Goal: Transaction & Acquisition: Purchase product/service

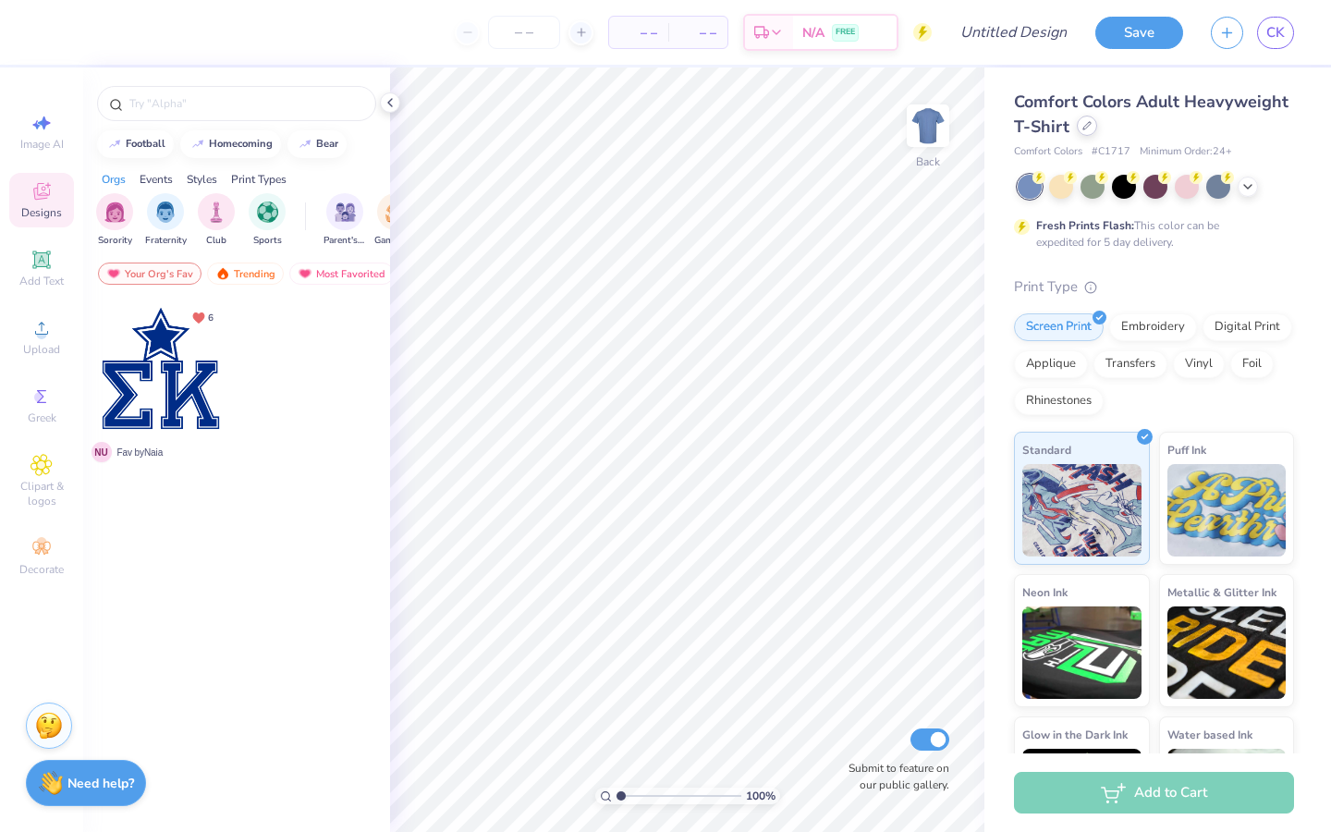
click at [1087, 128] on icon at bounding box center [1086, 125] width 9 height 9
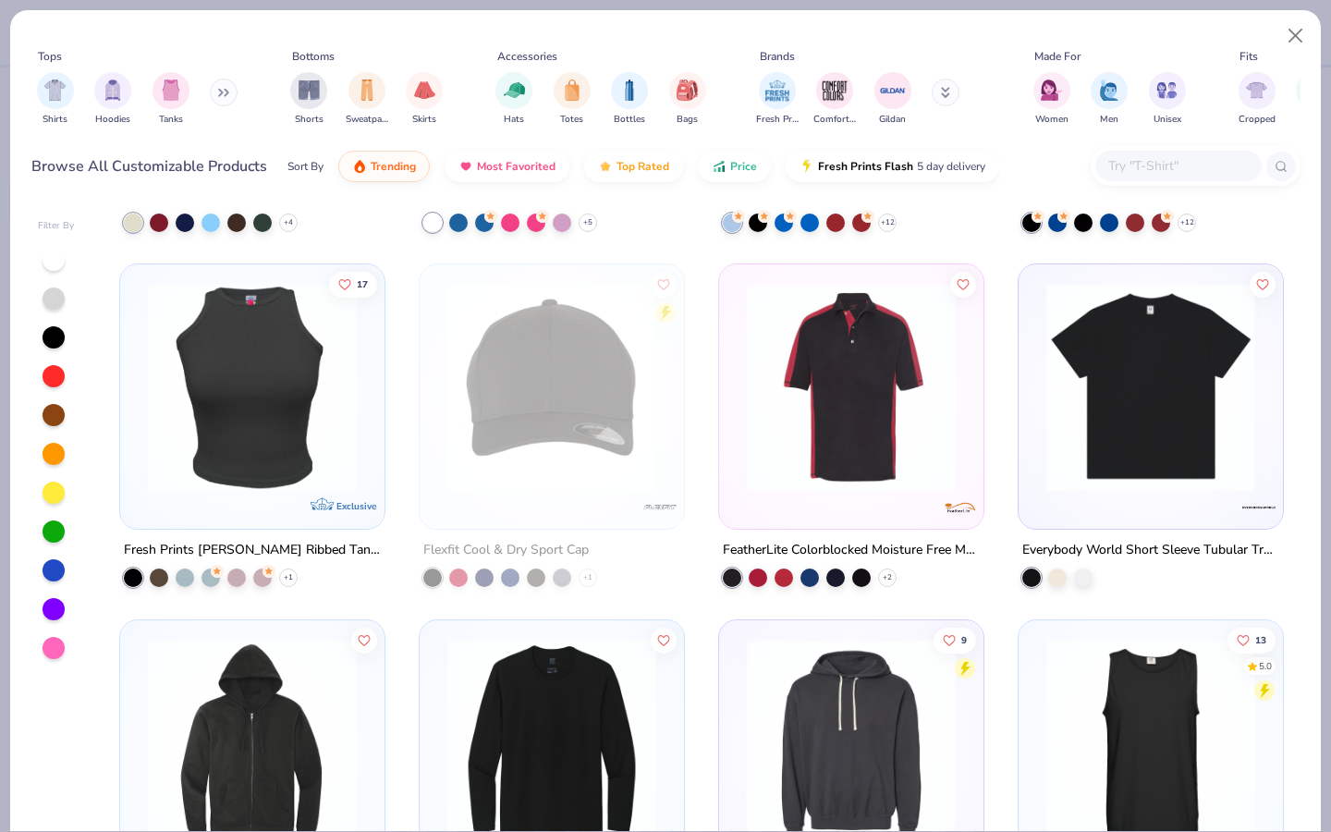
scroll to position [28374, 0]
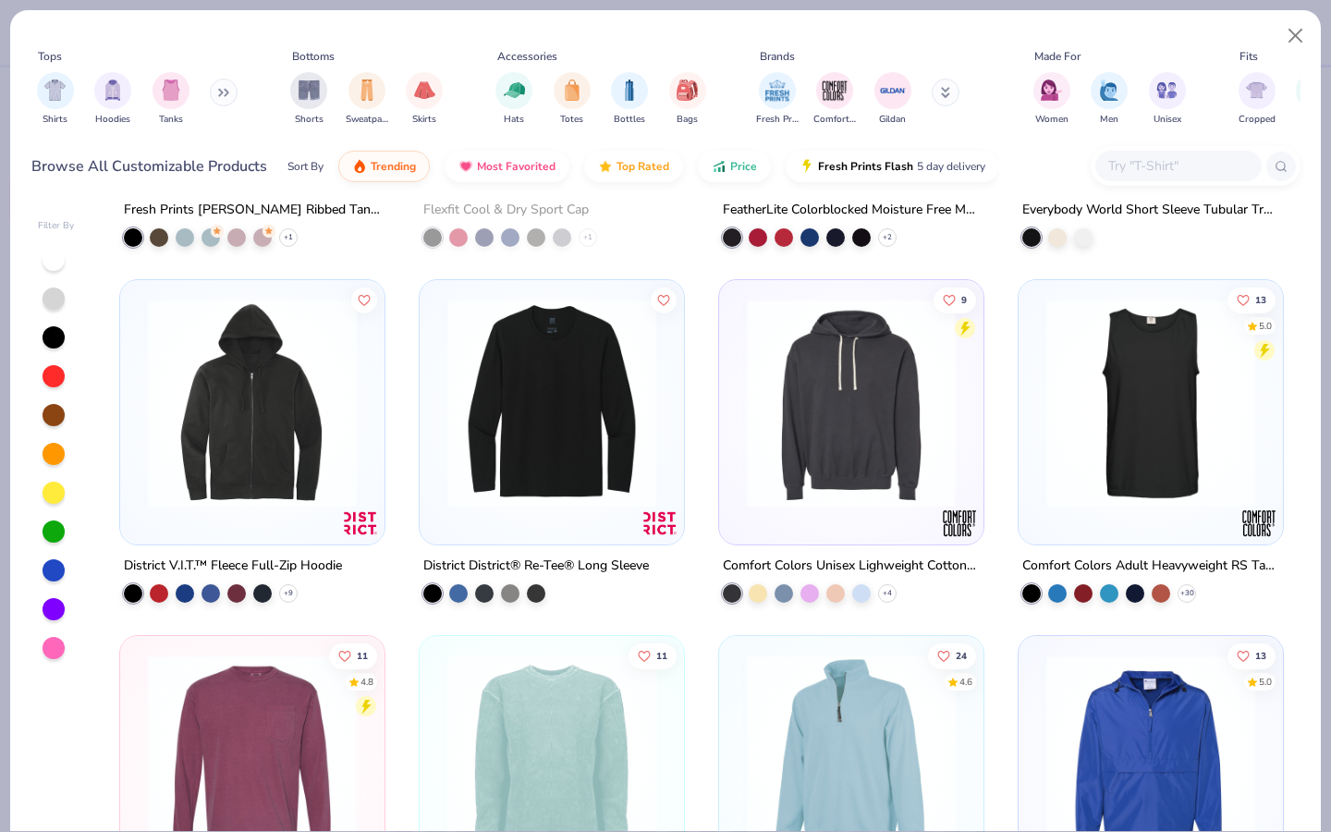
click at [214, 89] on button at bounding box center [224, 93] width 28 height 28
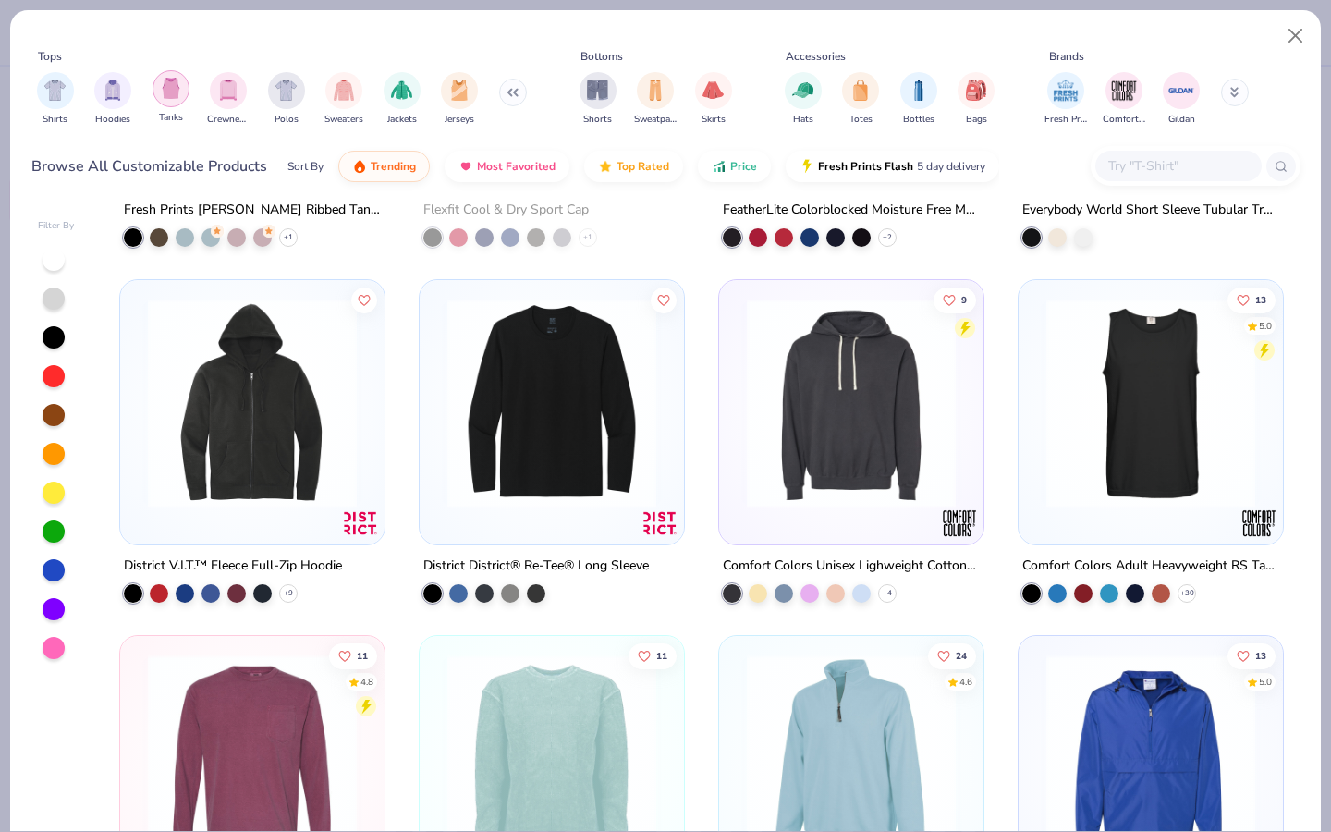
click at [176, 90] on img "filter for Tanks" at bounding box center [171, 88] width 20 height 21
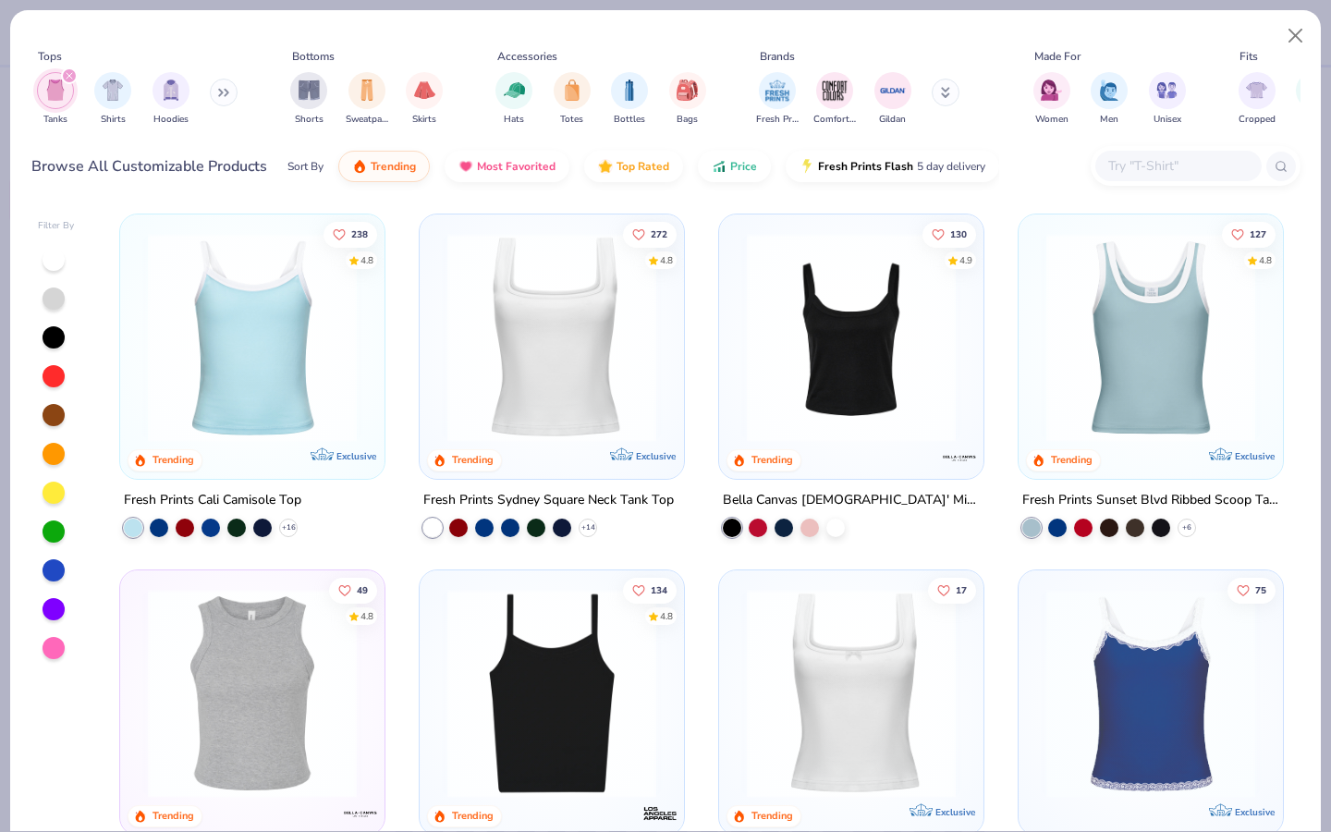
click at [299, 363] on img at bounding box center [252, 337] width 227 height 209
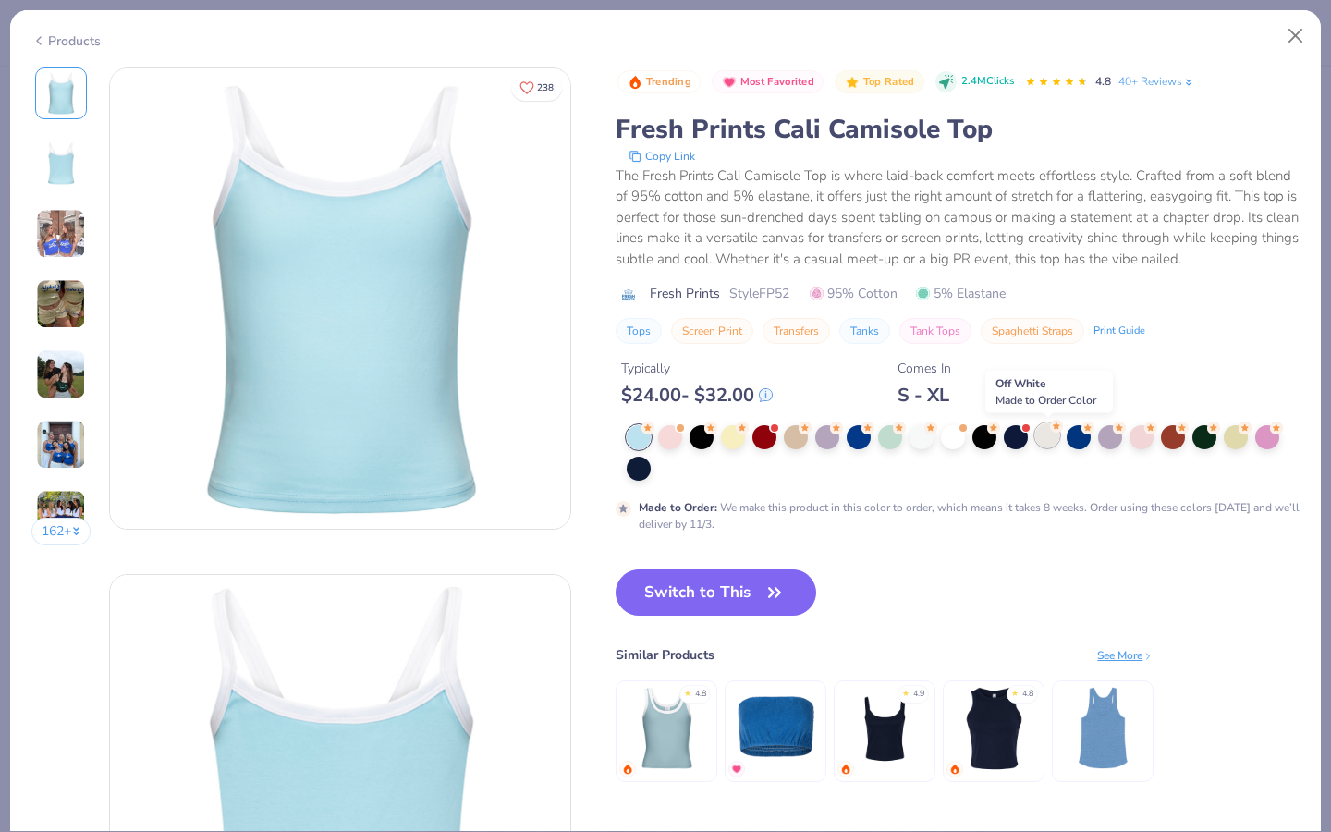
click at [1053, 442] on div at bounding box center [1047, 435] width 24 height 24
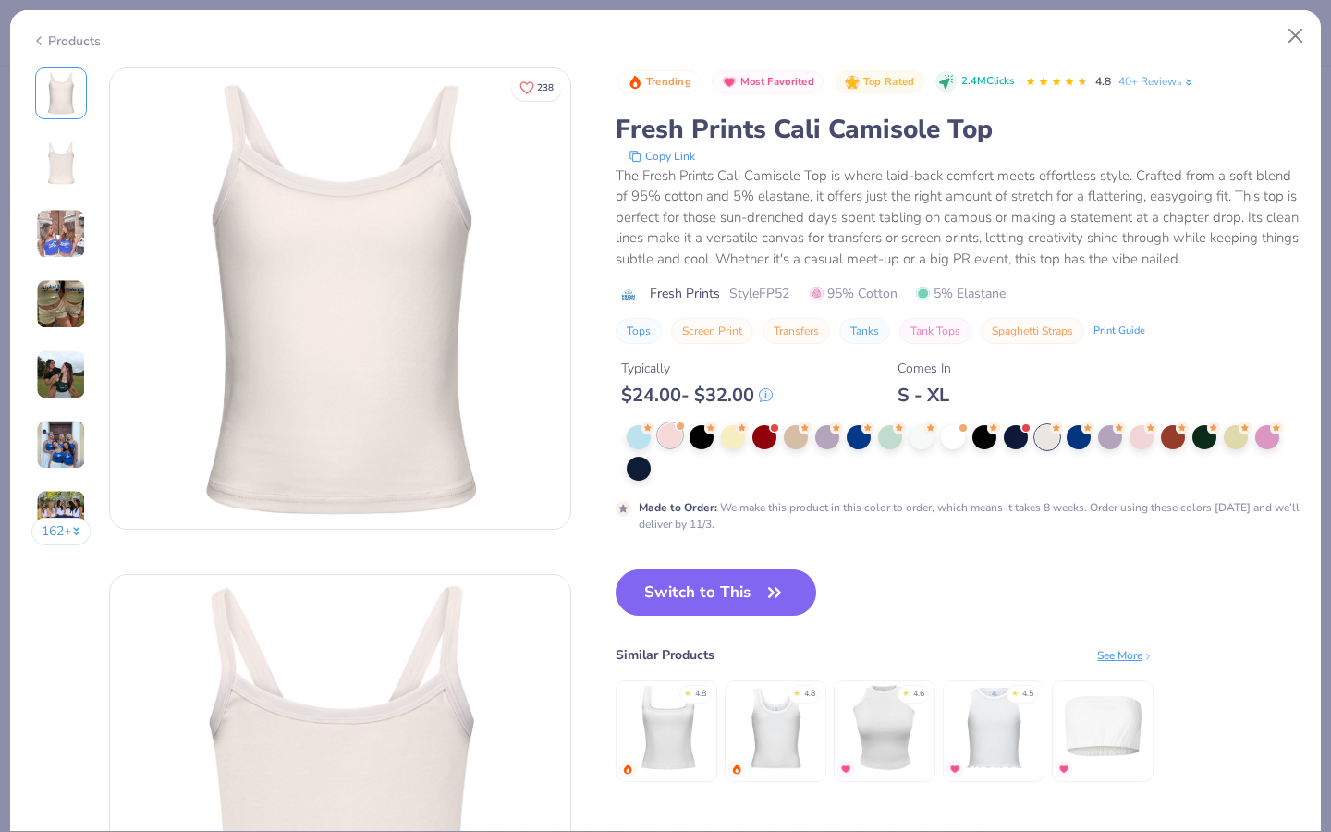
click at [661, 442] on div at bounding box center [670, 435] width 24 height 24
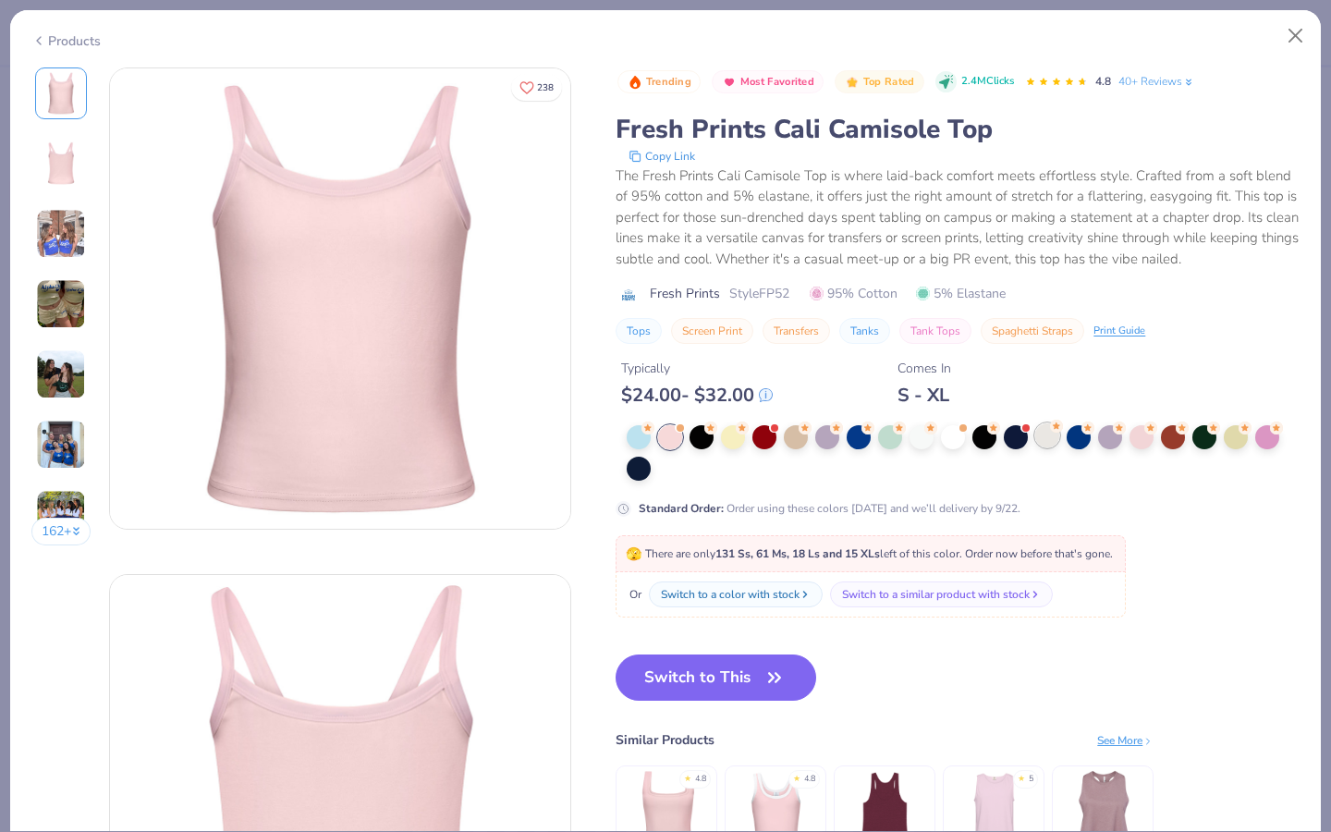
click at [1051, 441] on div at bounding box center [1047, 435] width 24 height 24
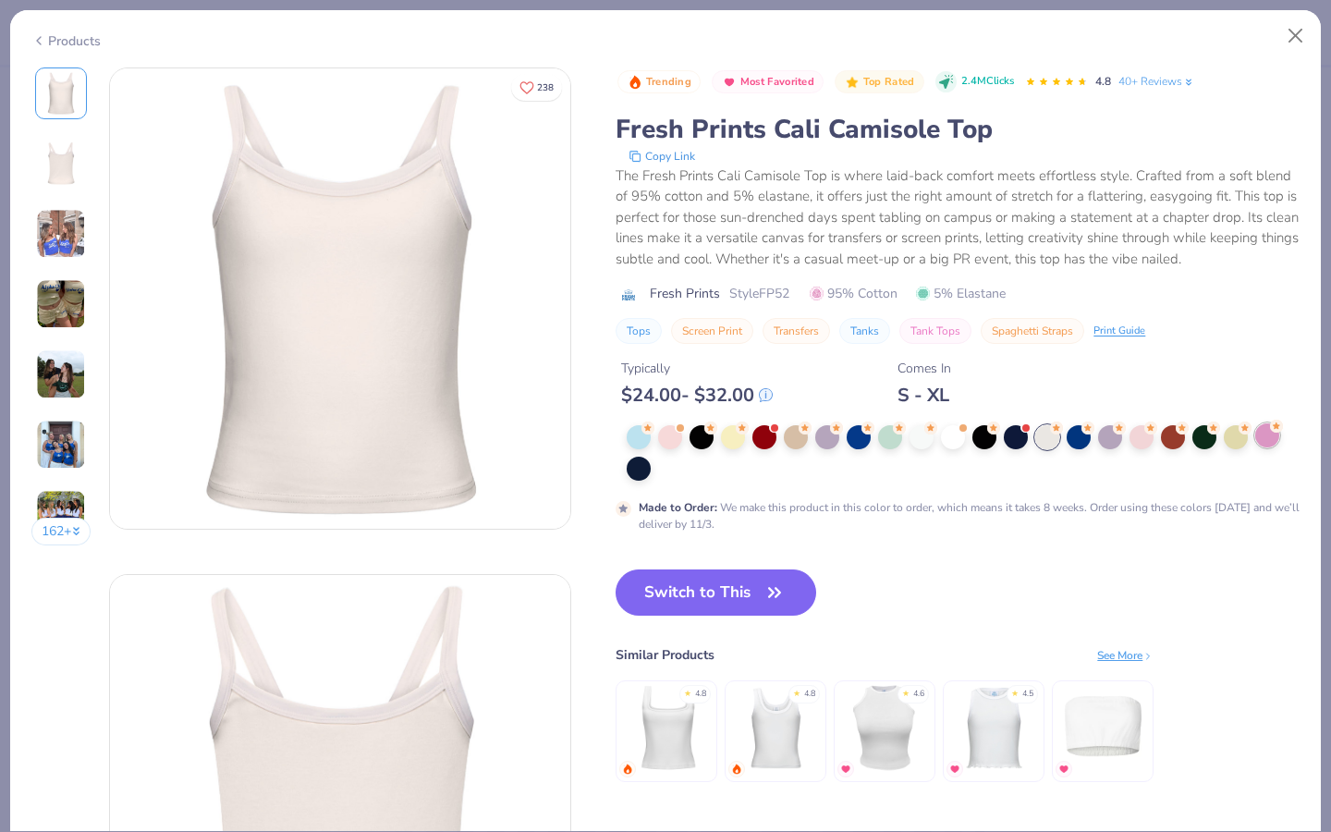
click at [1269, 441] on div at bounding box center [1267, 435] width 24 height 24
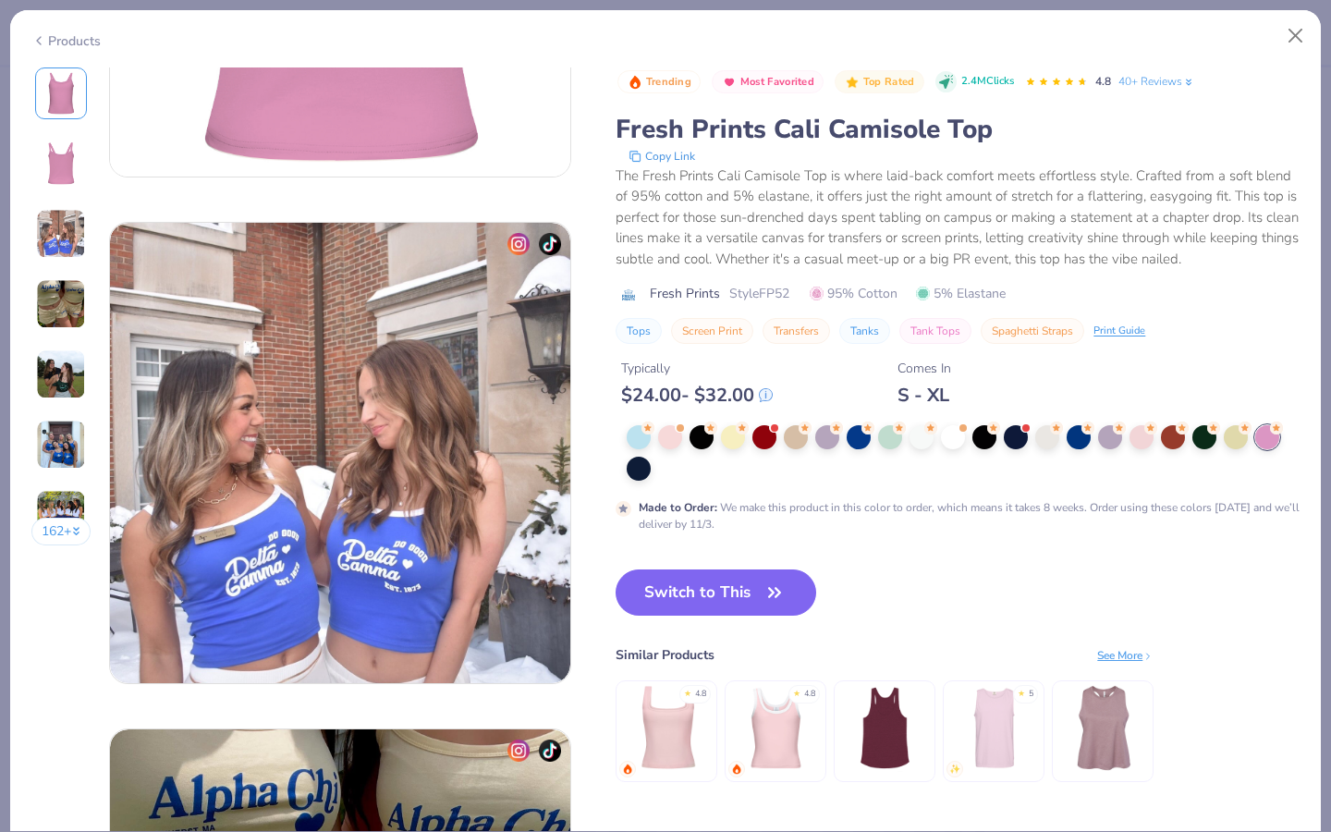
scroll to position [862, 0]
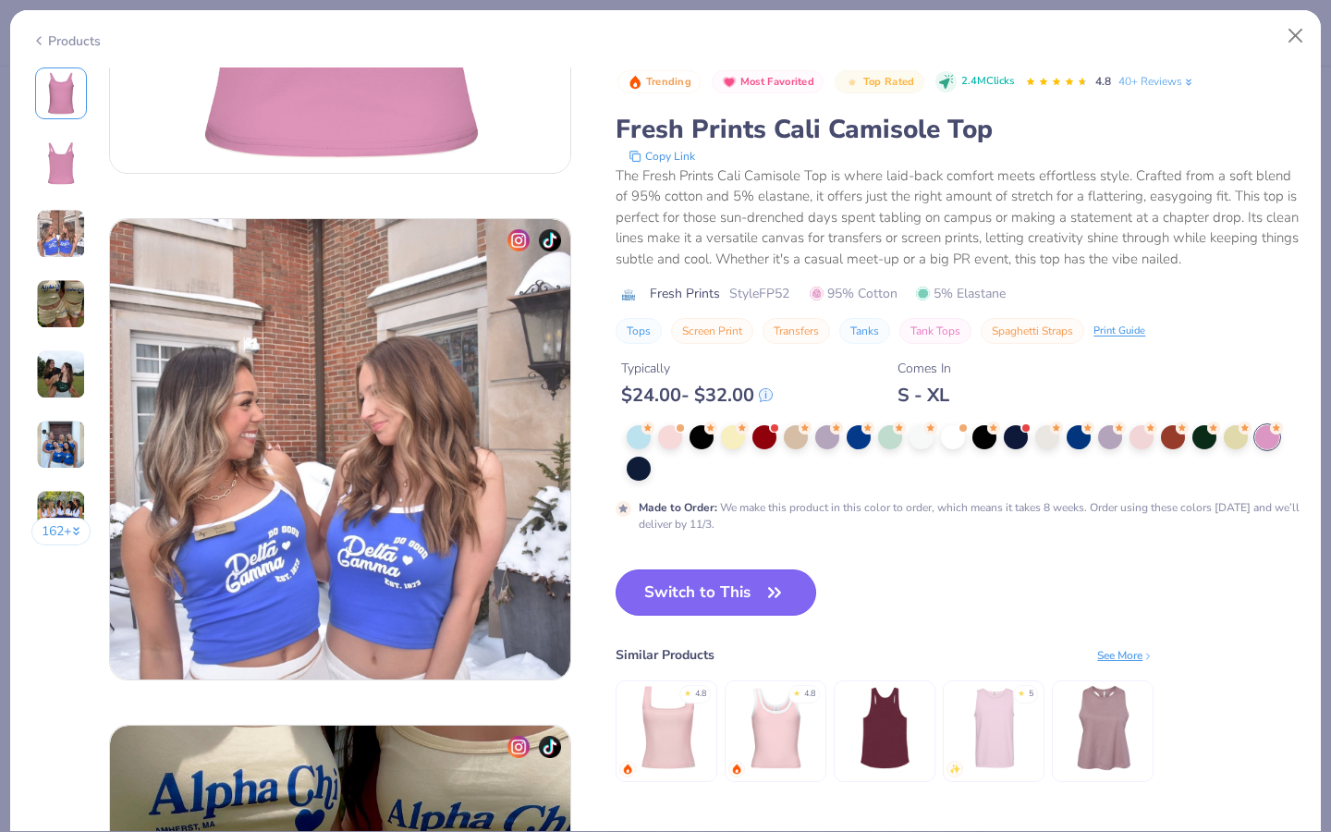
click at [752, 589] on button "Switch to This" at bounding box center [715, 592] width 201 height 46
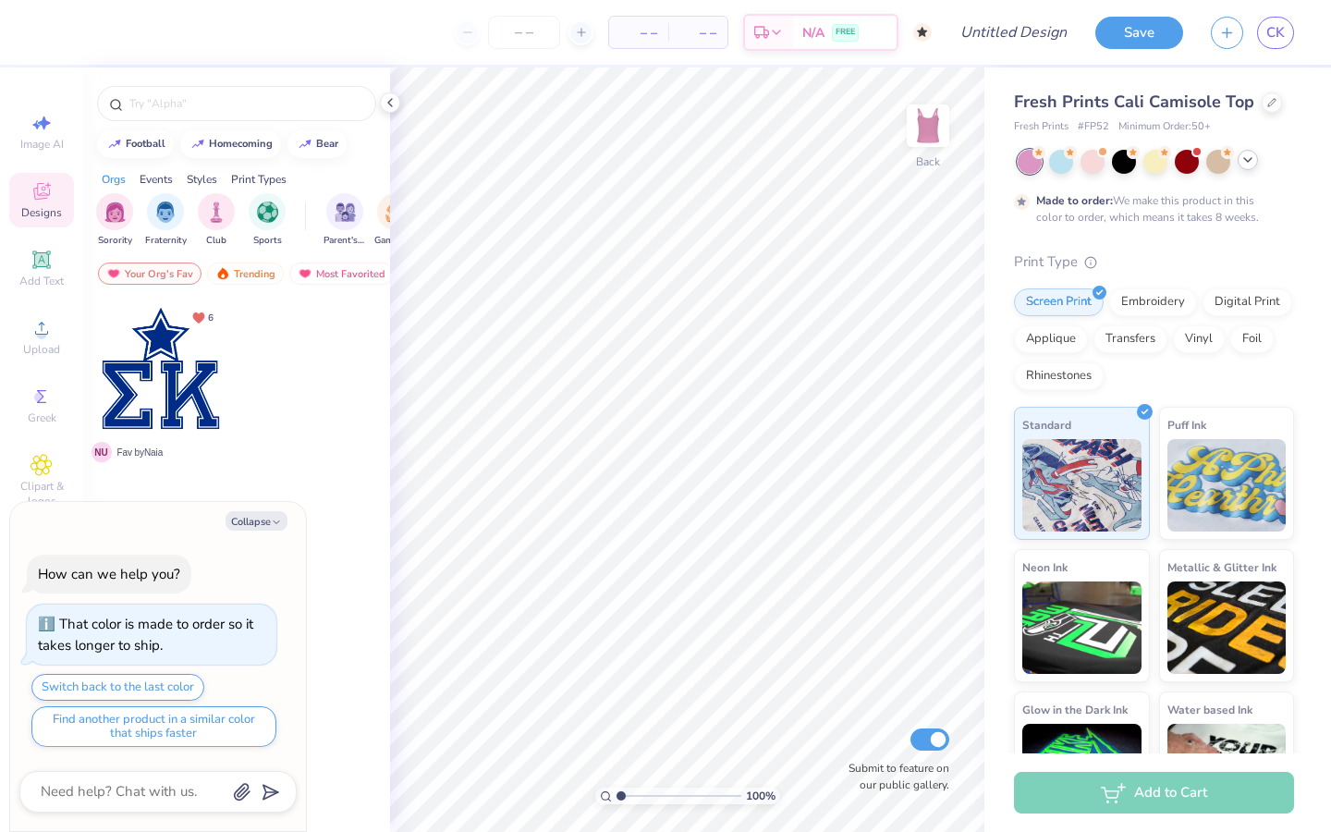
click at [1249, 165] on icon at bounding box center [1247, 159] width 15 height 15
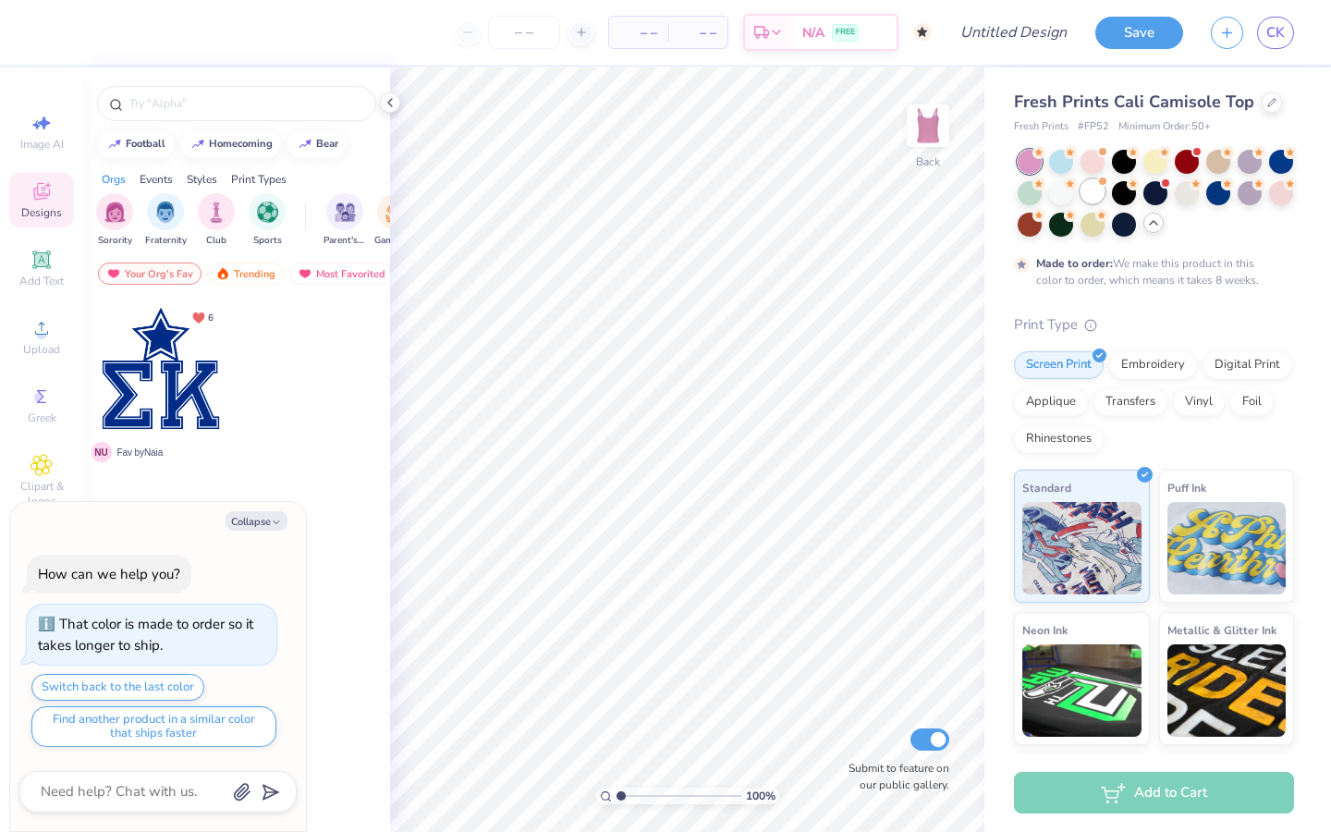
click at [1095, 192] on div at bounding box center [1092, 191] width 24 height 24
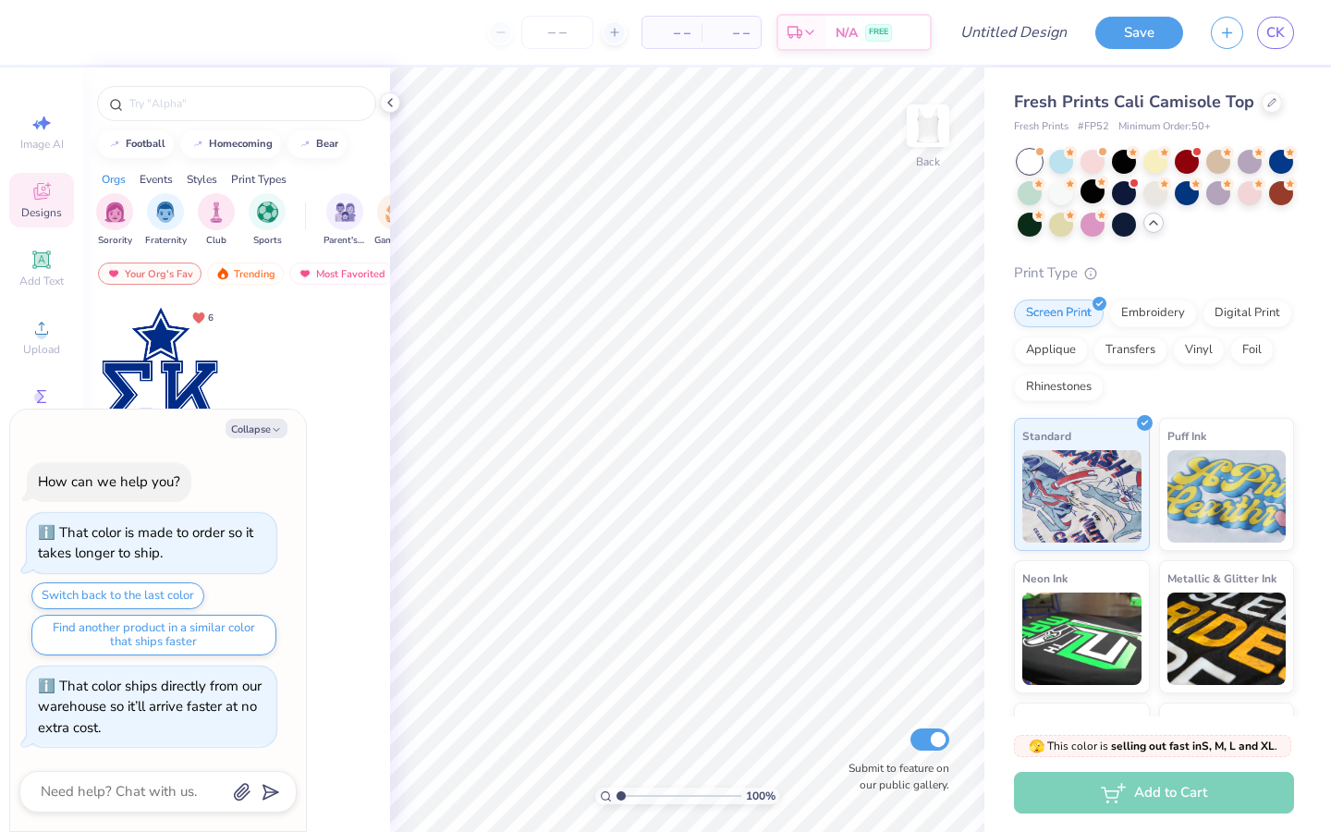
scroll to position [347, 0]
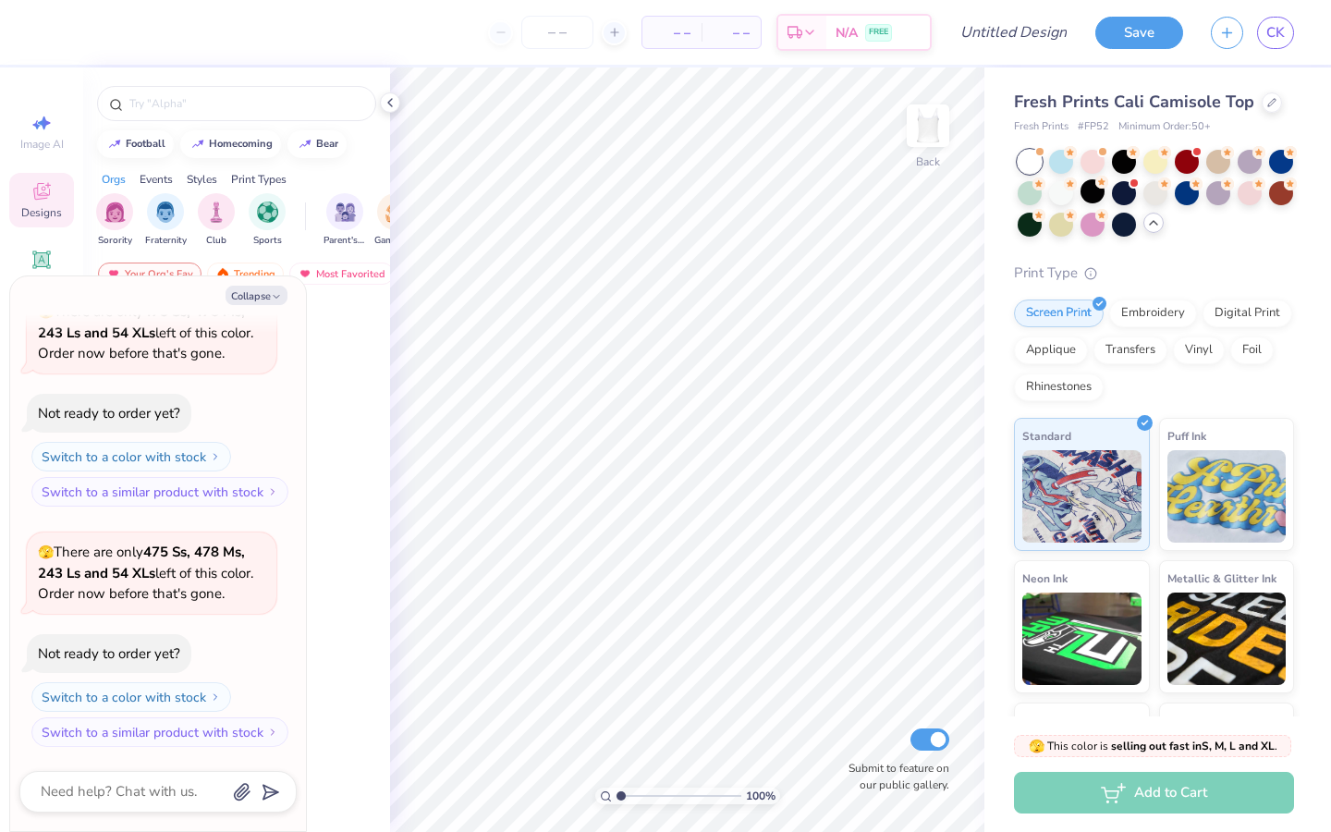
click at [1147, 212] on div at bounding box center [1155, 193] width 276 height 87
click at [1186, 192] on div at bounding box center [1186, 191] width 24 height 24
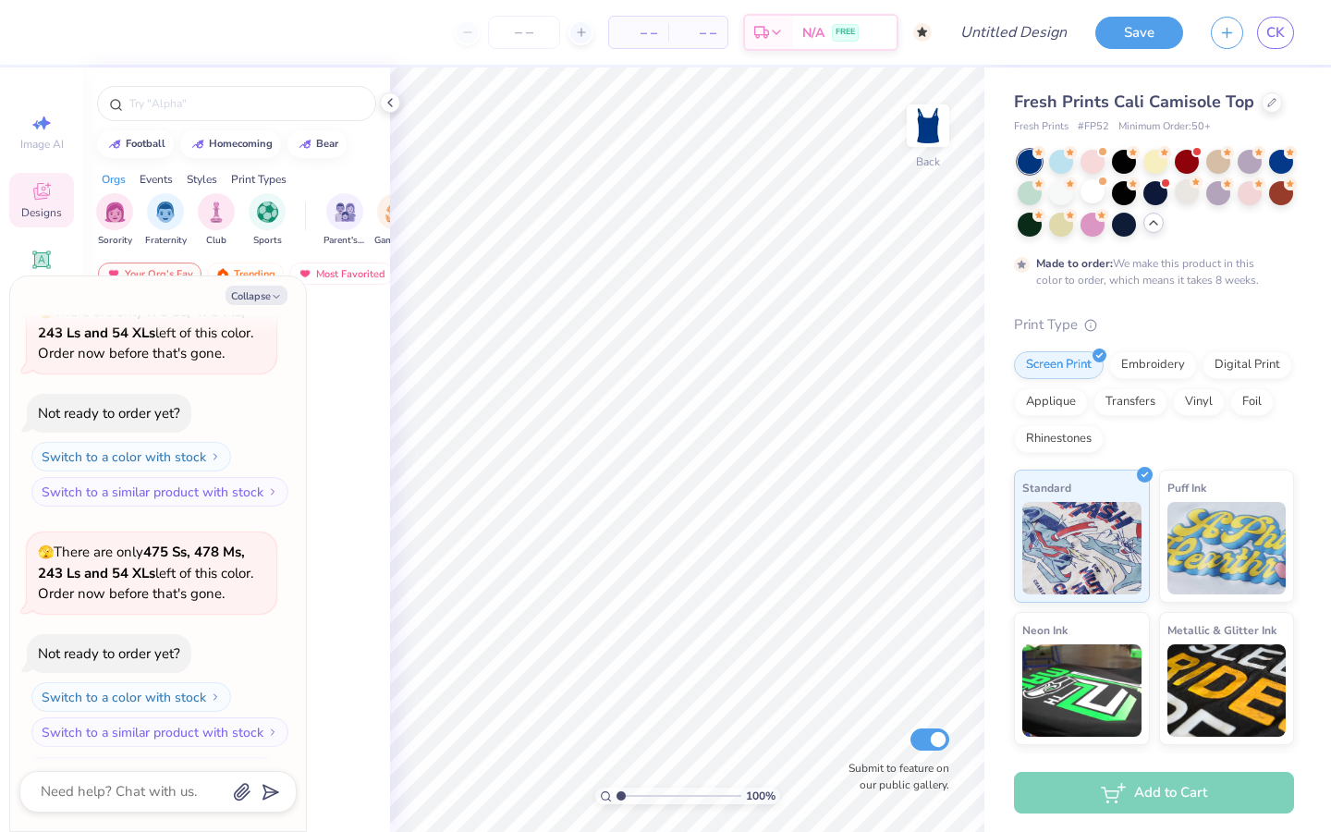
scroll to position [501, 0]
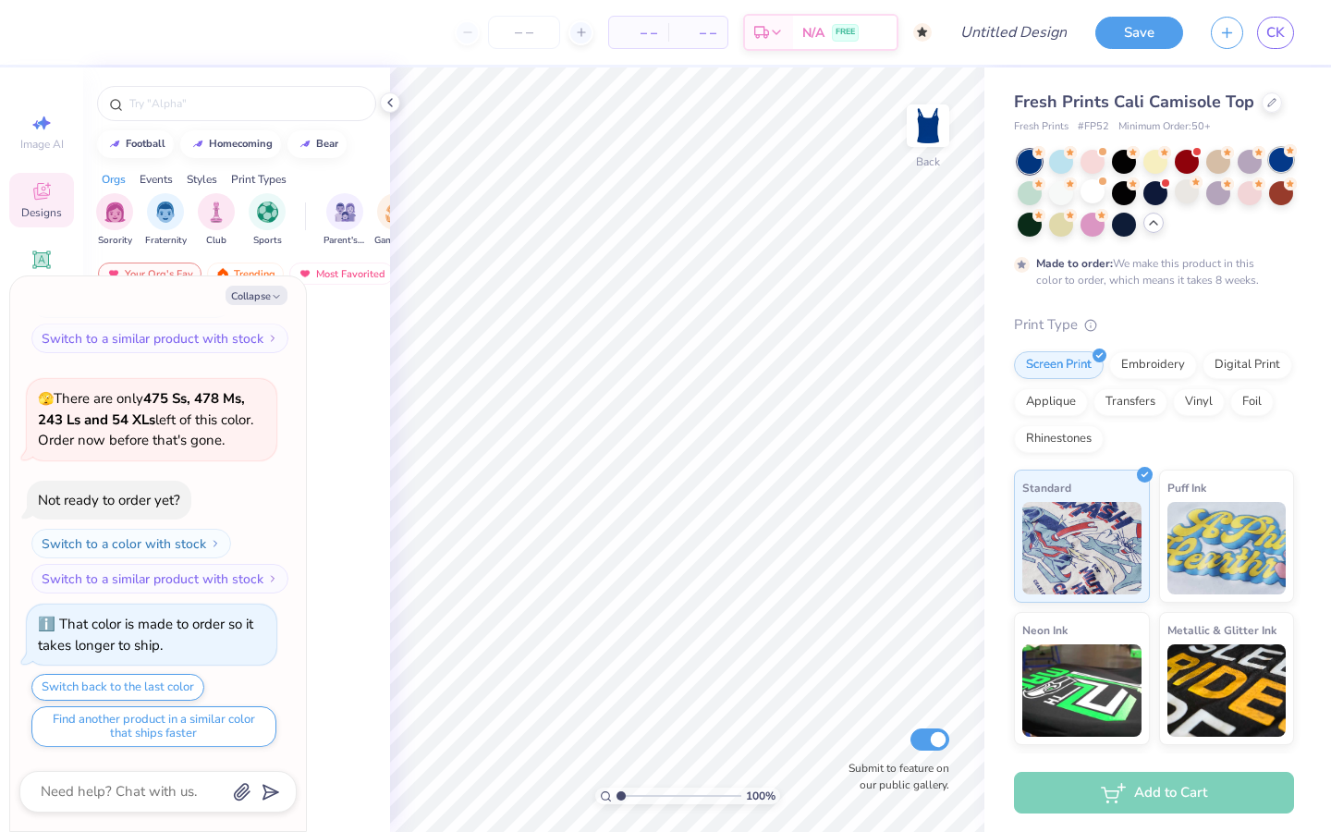
click at [1280, 170] on div at bounding box center [1281, 160] width 24 height 24
click at [1058, 164] on div at bounding box center [1061, 160] width 24 height 24
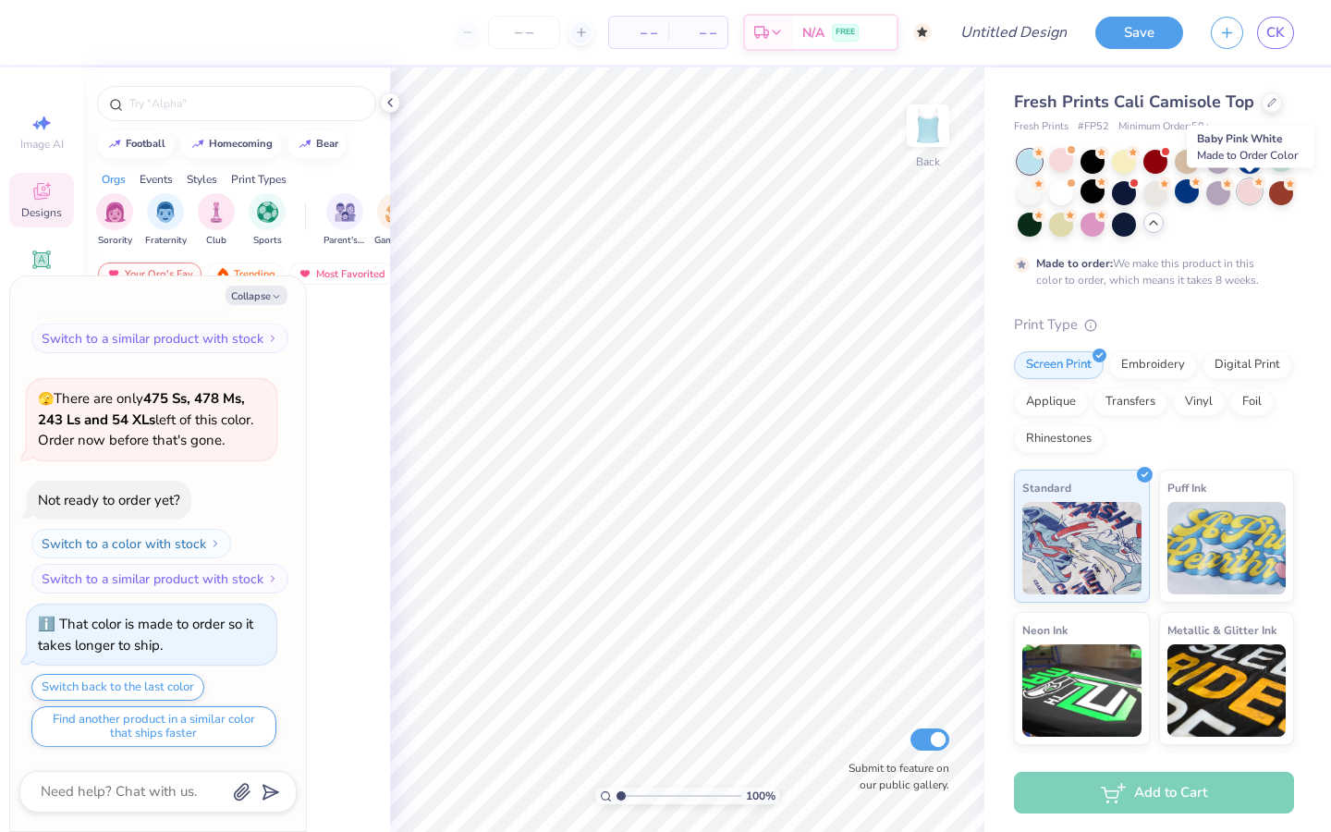
click at [1258, 187] on circle at bounding box center [1258, 182] width 13 height 13
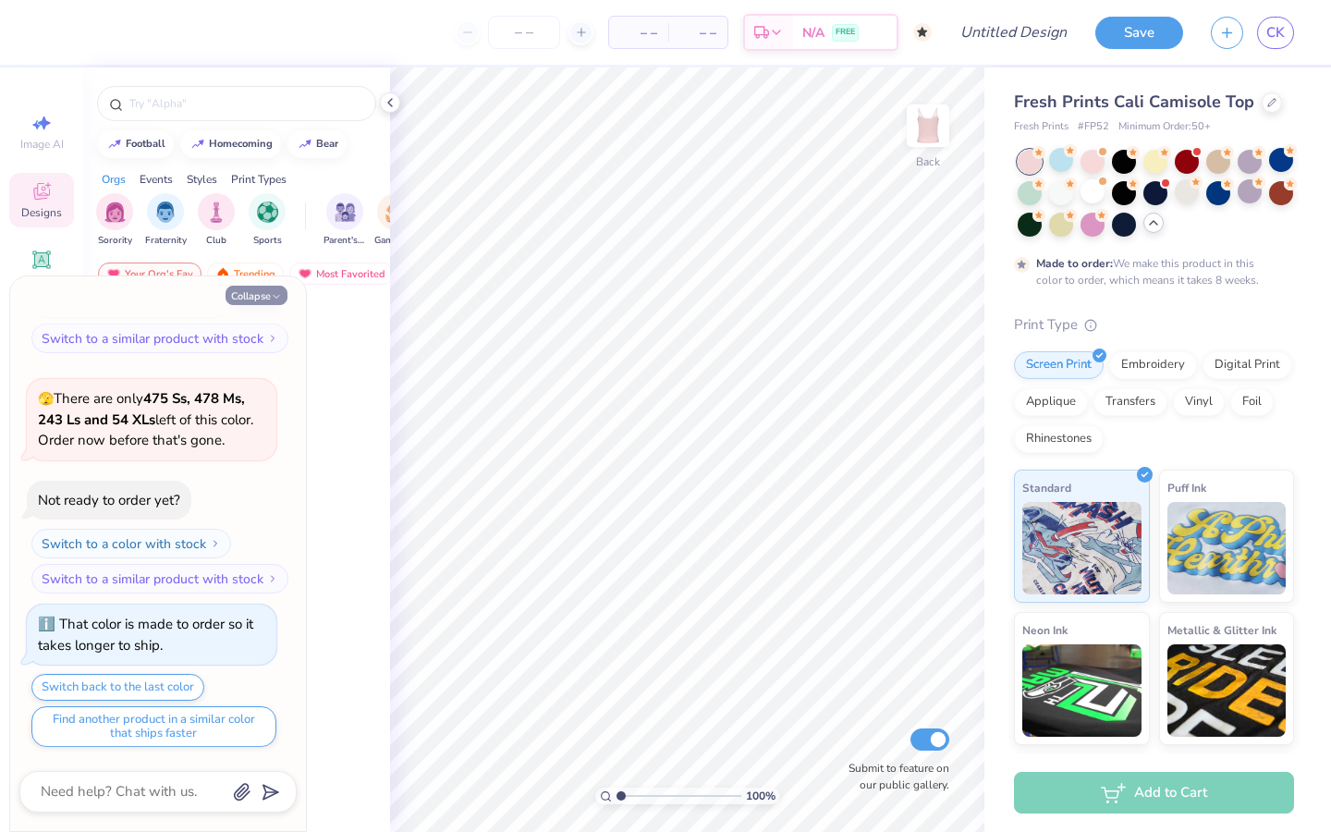
click at [265, 298] on button "Collapse" at bounding box center [256, 295] width 62 height 19
type textarea "x"
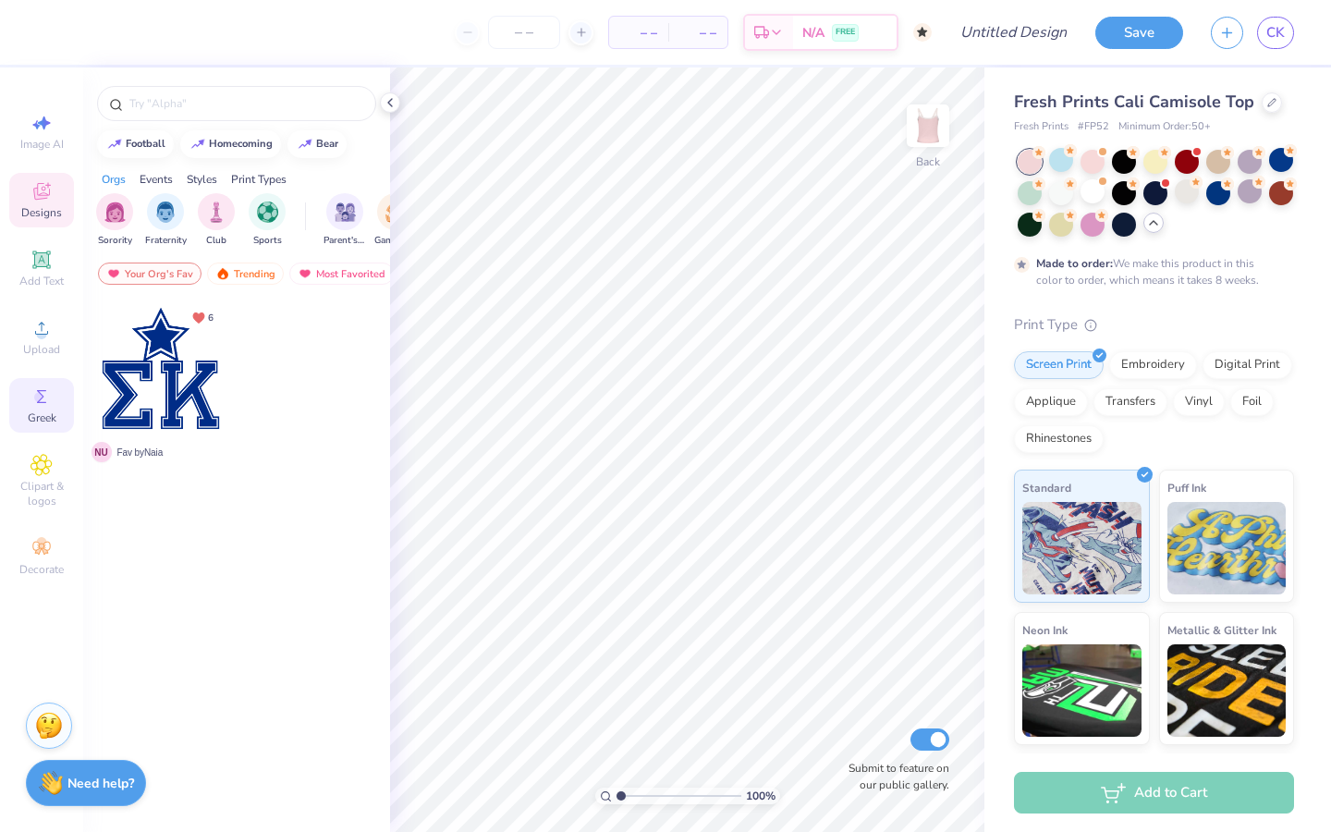
click at [54, 399] on div "Greek" at bounding box center [41, 405] width 65 height 55
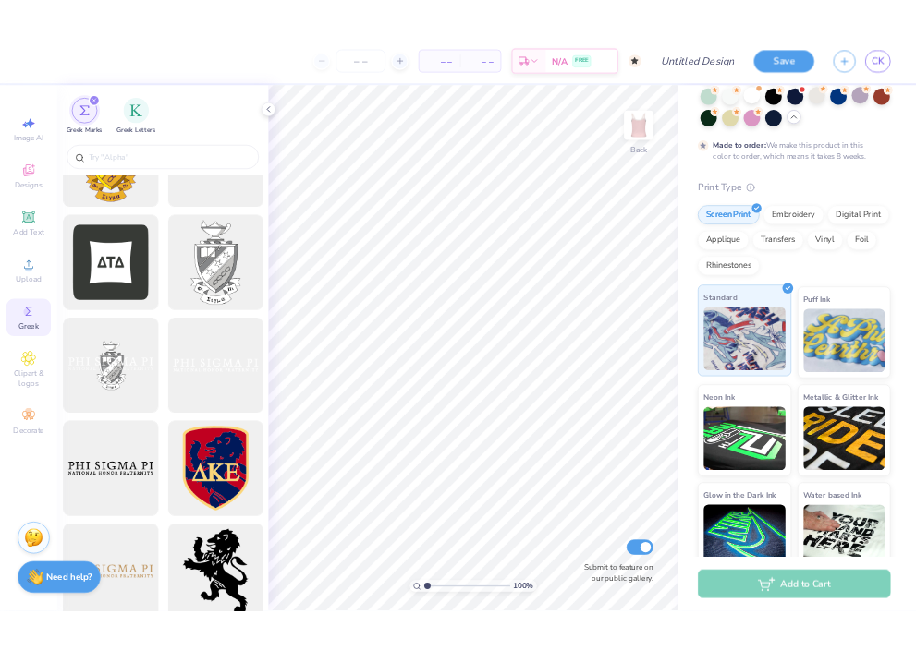
scroll to position [0, 0]
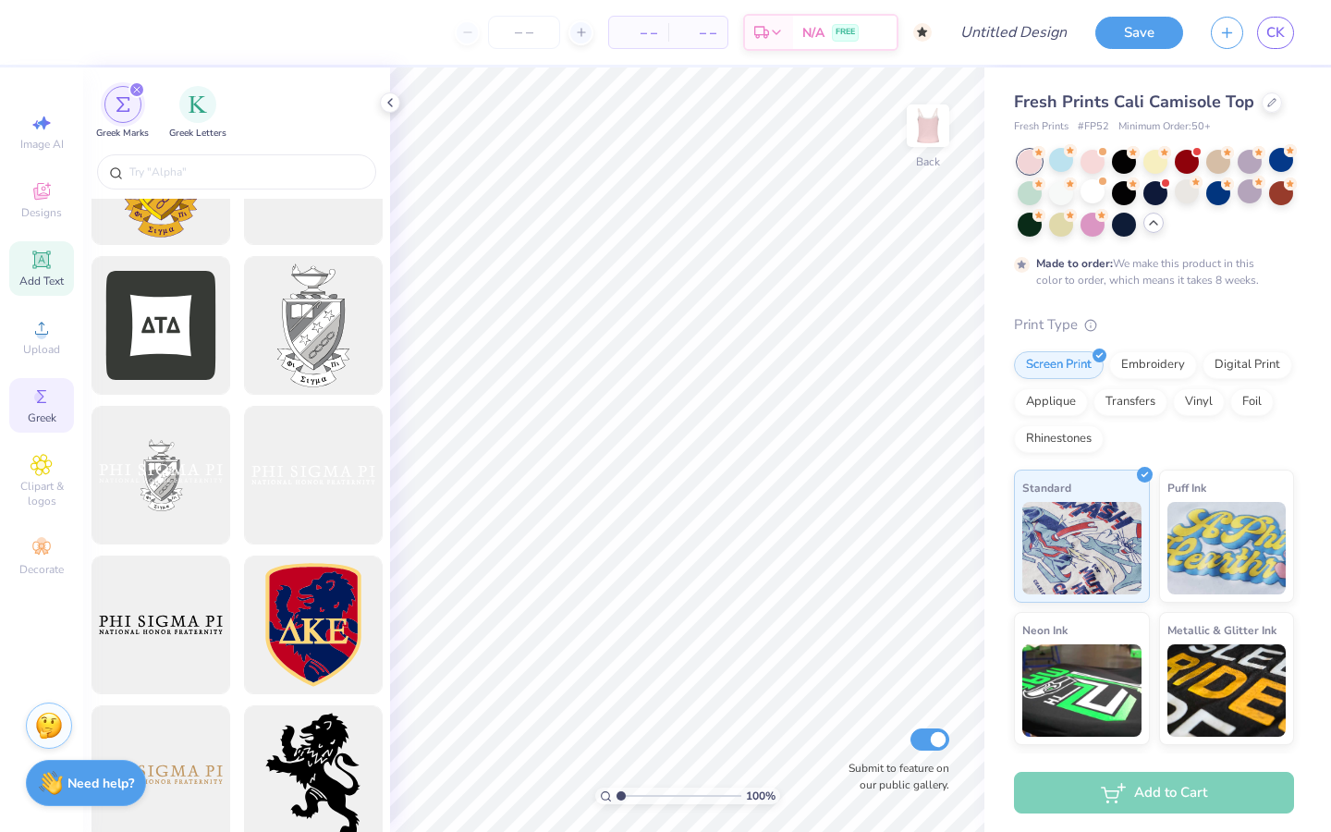
click at [43, 288] on div "Add Text" at bounding box center [41, 268] width 65 height 55
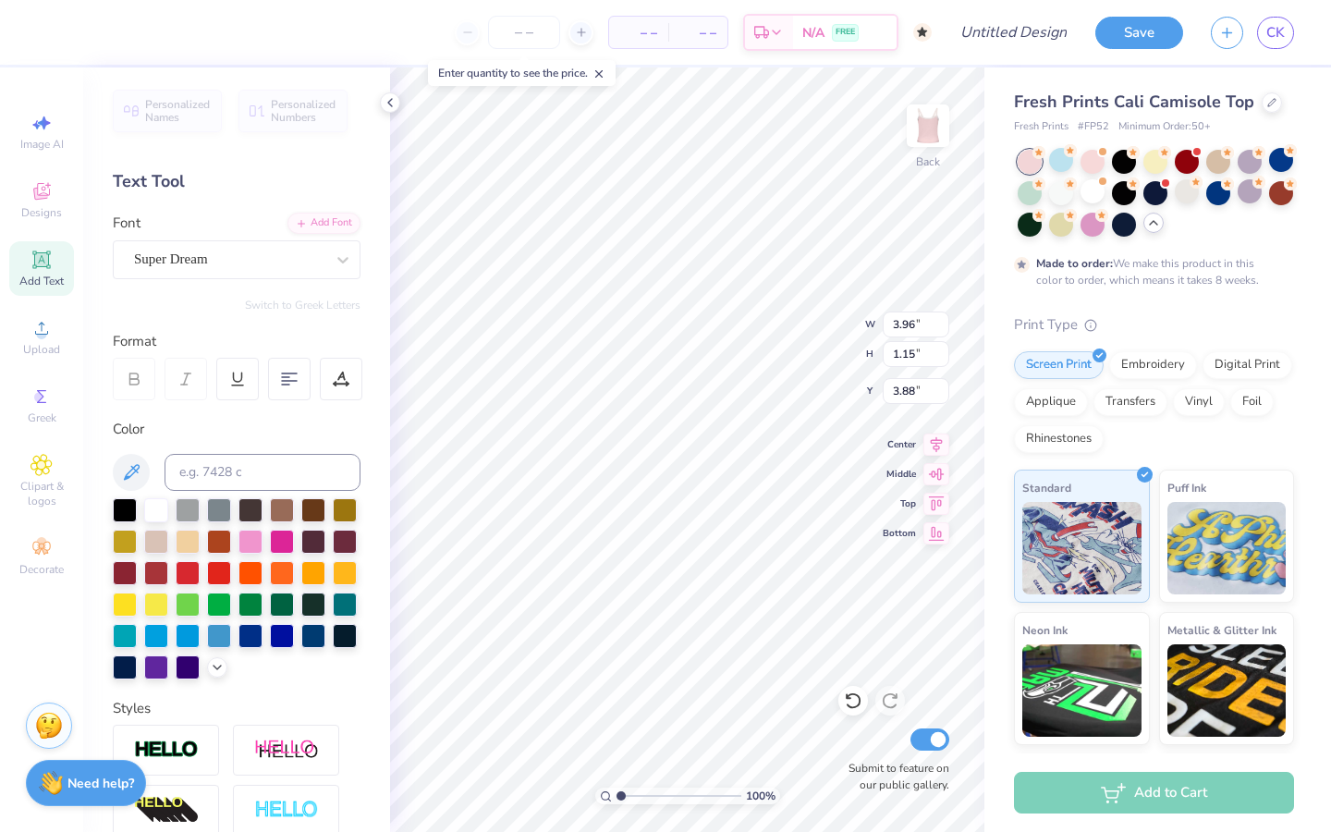
type input "2.91"
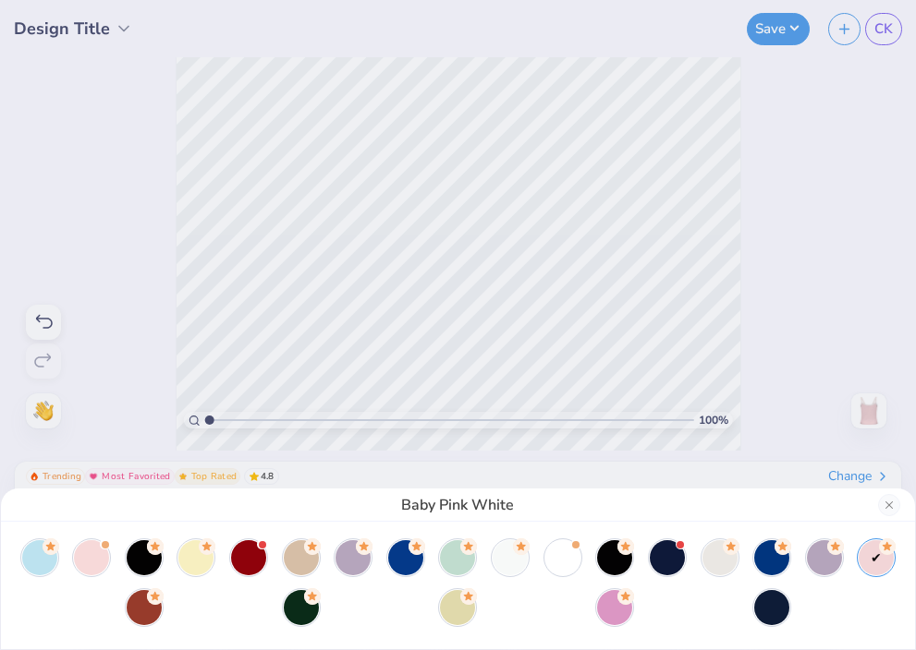
click at [427, 210] on div "Baby Pink White" at bounding box center [458, 325] width 916 height 650
